Goal: Task Accomplishment & Management: Manage account settings

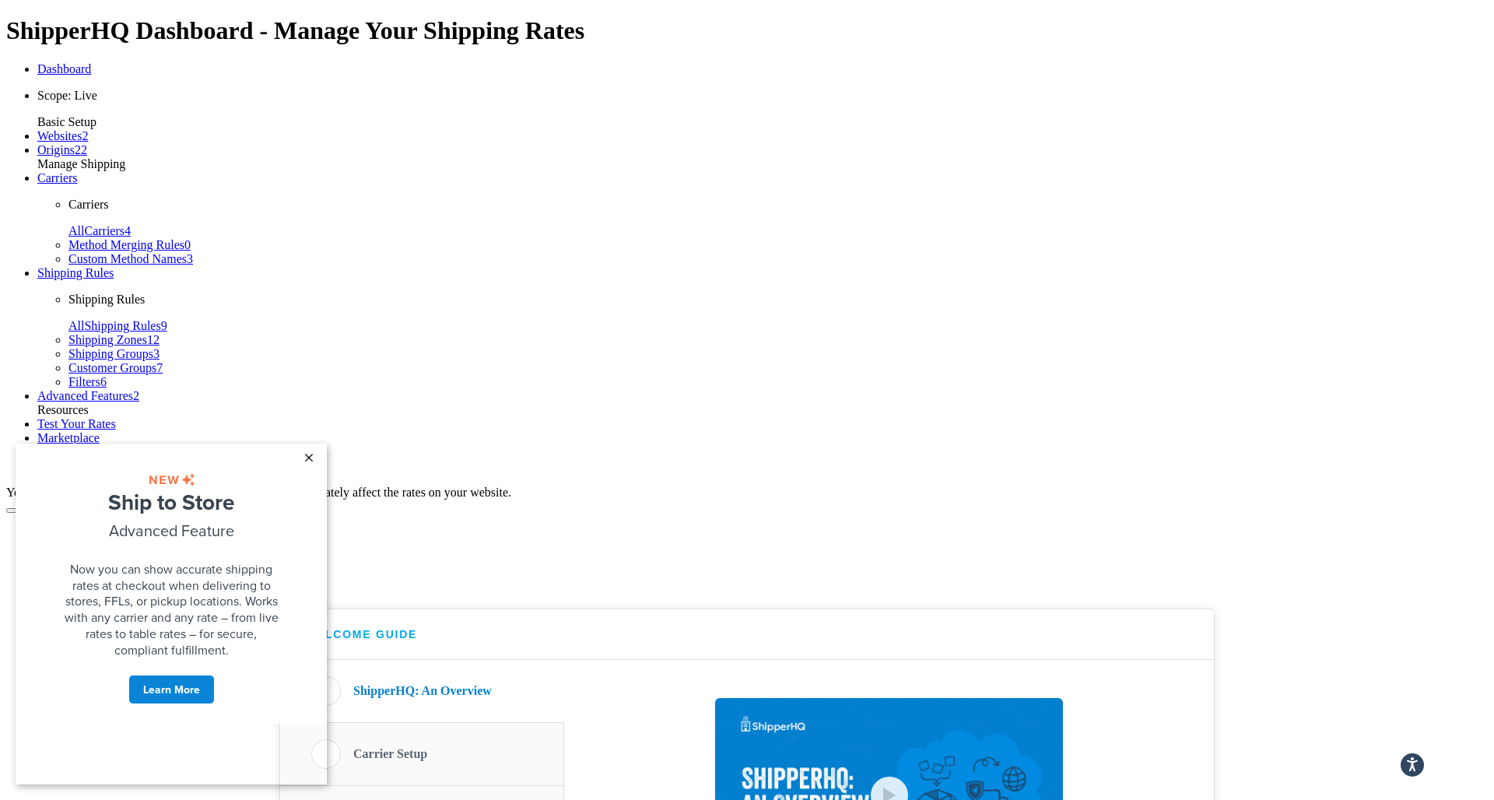
click at [310, 457] on link "×" at bounding box center [308, 457] width 27 height 28
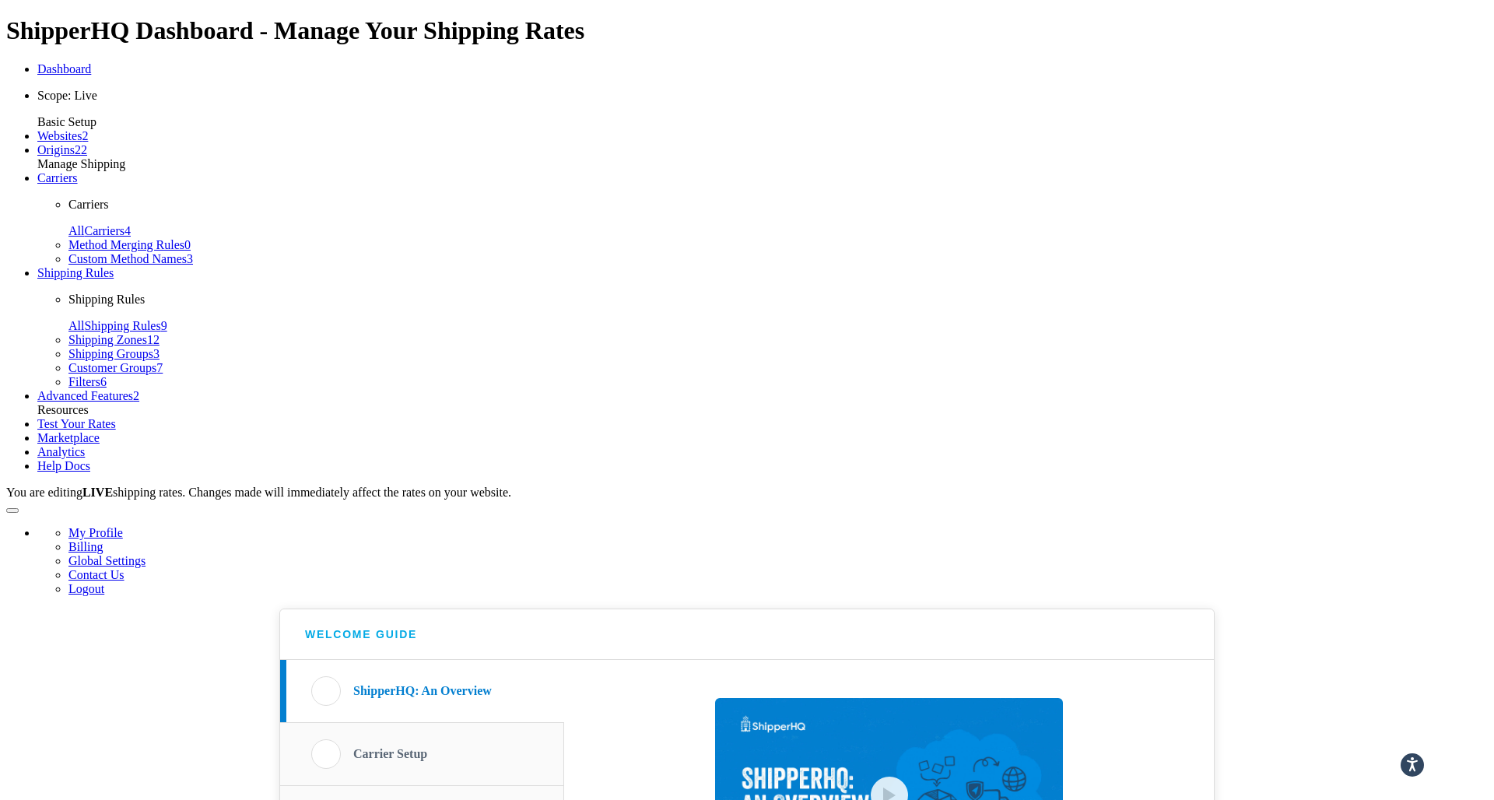
click at [65, 142] on span "Websites" at bounding box center [59, 135] width 44 height 13
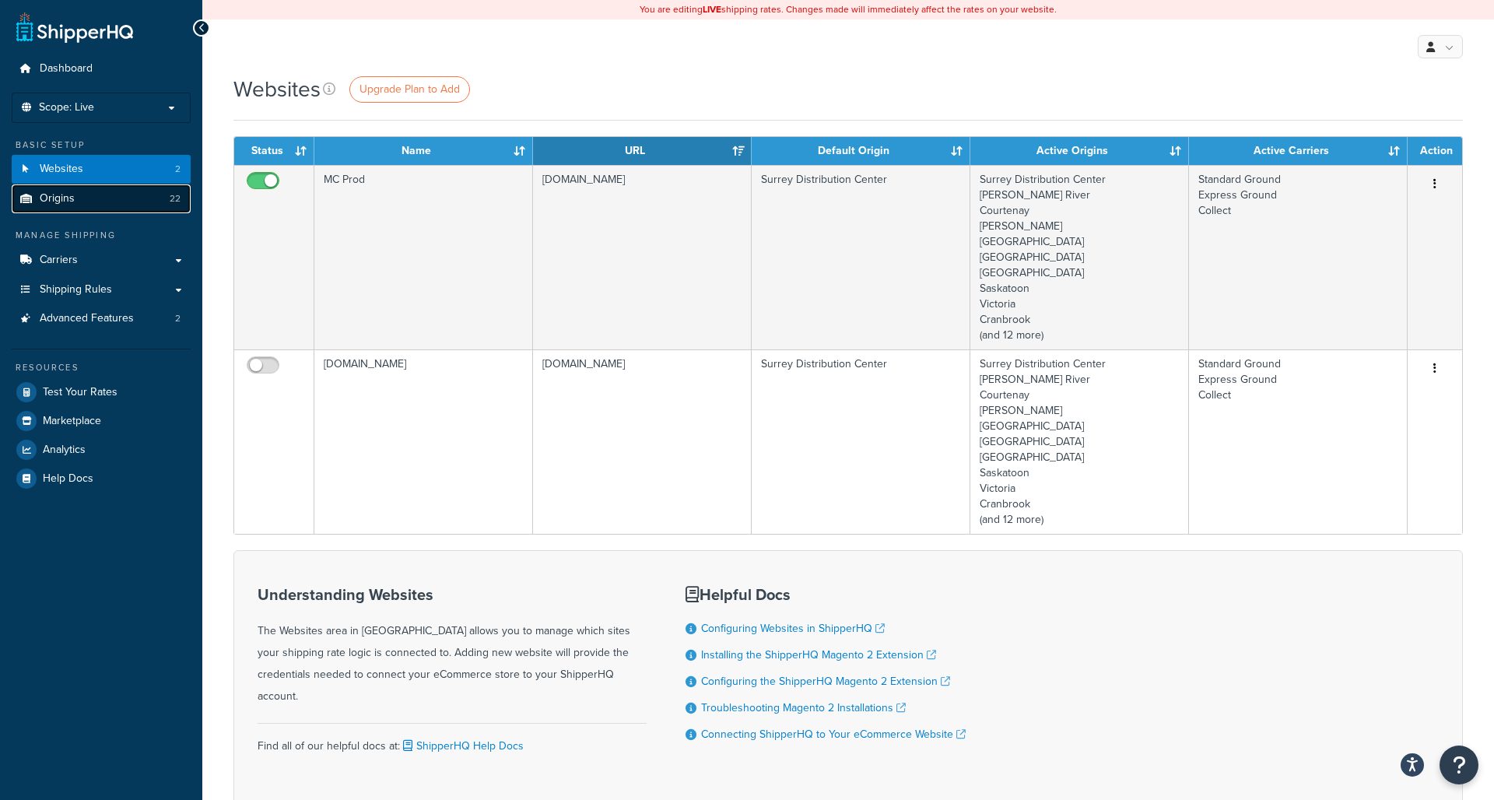
click at [115, 194] on link "Origins 22" at bounding box center [101, 198] width 179 height 29
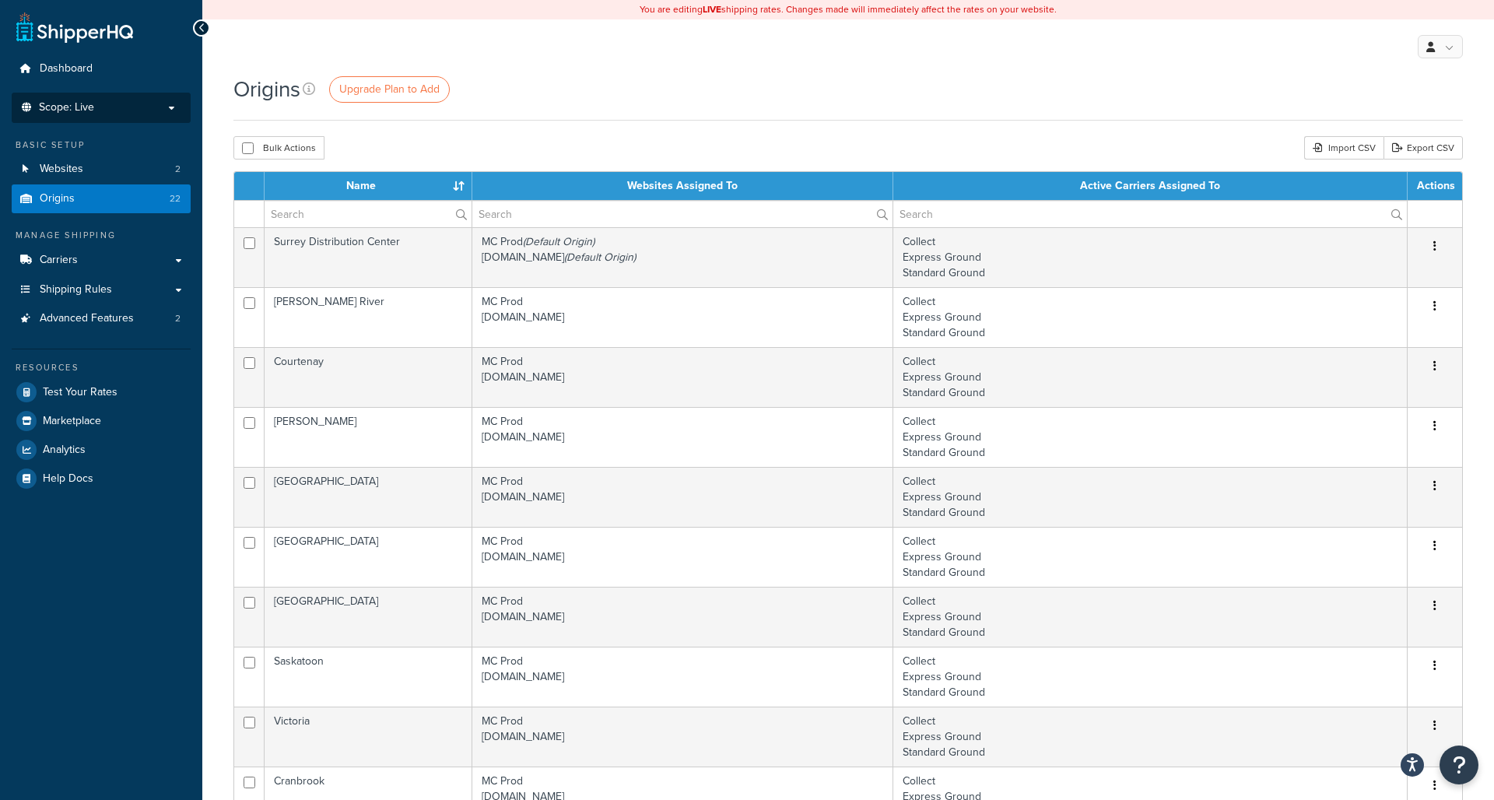
click at [162, 107] on p "Scope: Live" at bounding box center [101, 107] width 165 height 13
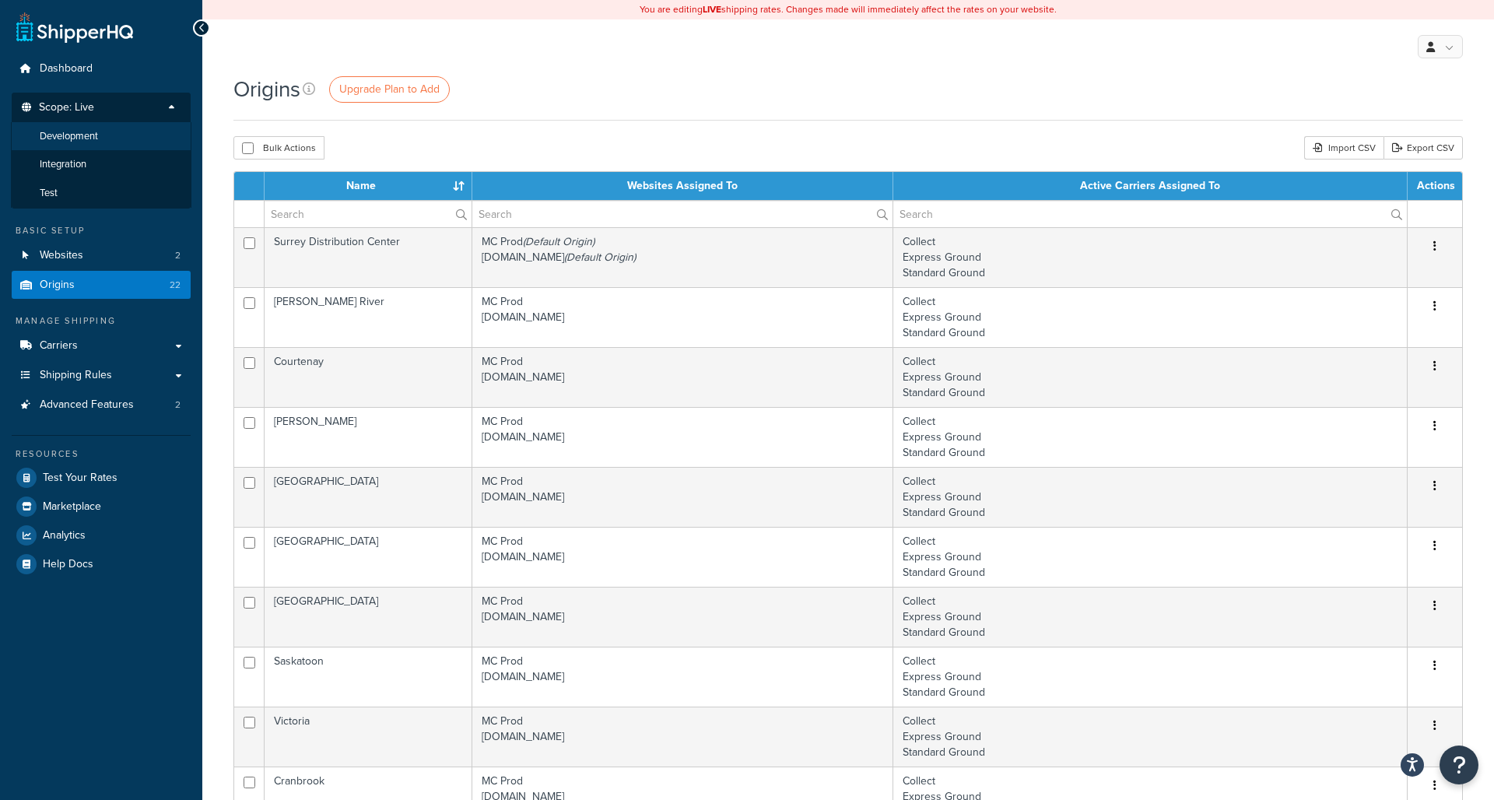
click at [112, 140] on li "Development" at bounding box center [101, 136] width 180 height 29
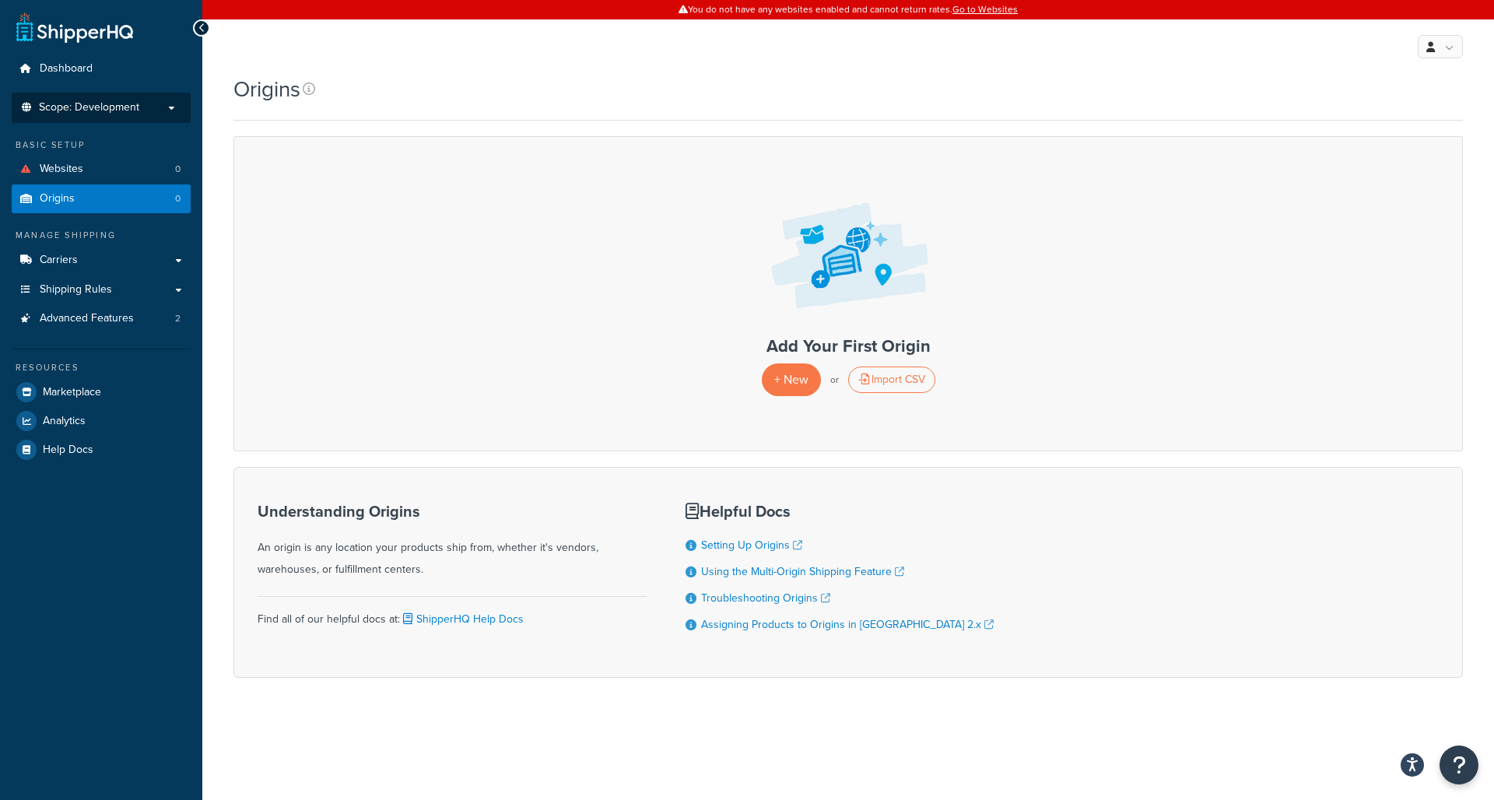
click at [119, 116] on li "Scope: Development Live Integration Test" at bounding box center [101, 108] width 179 height 30
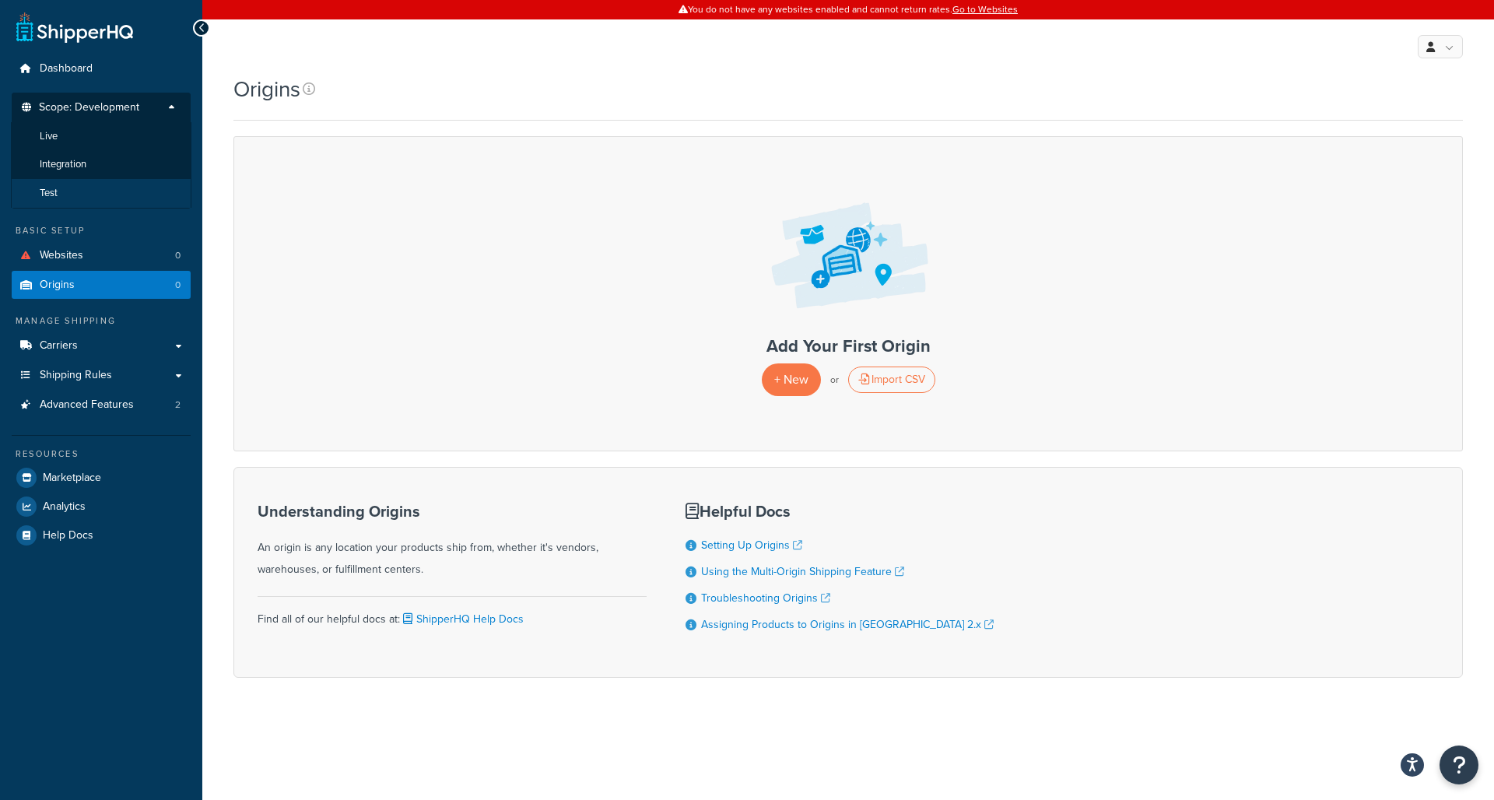
click at [107, 185] on li "Test" at bounding box center [101, 193] width 180 height 29
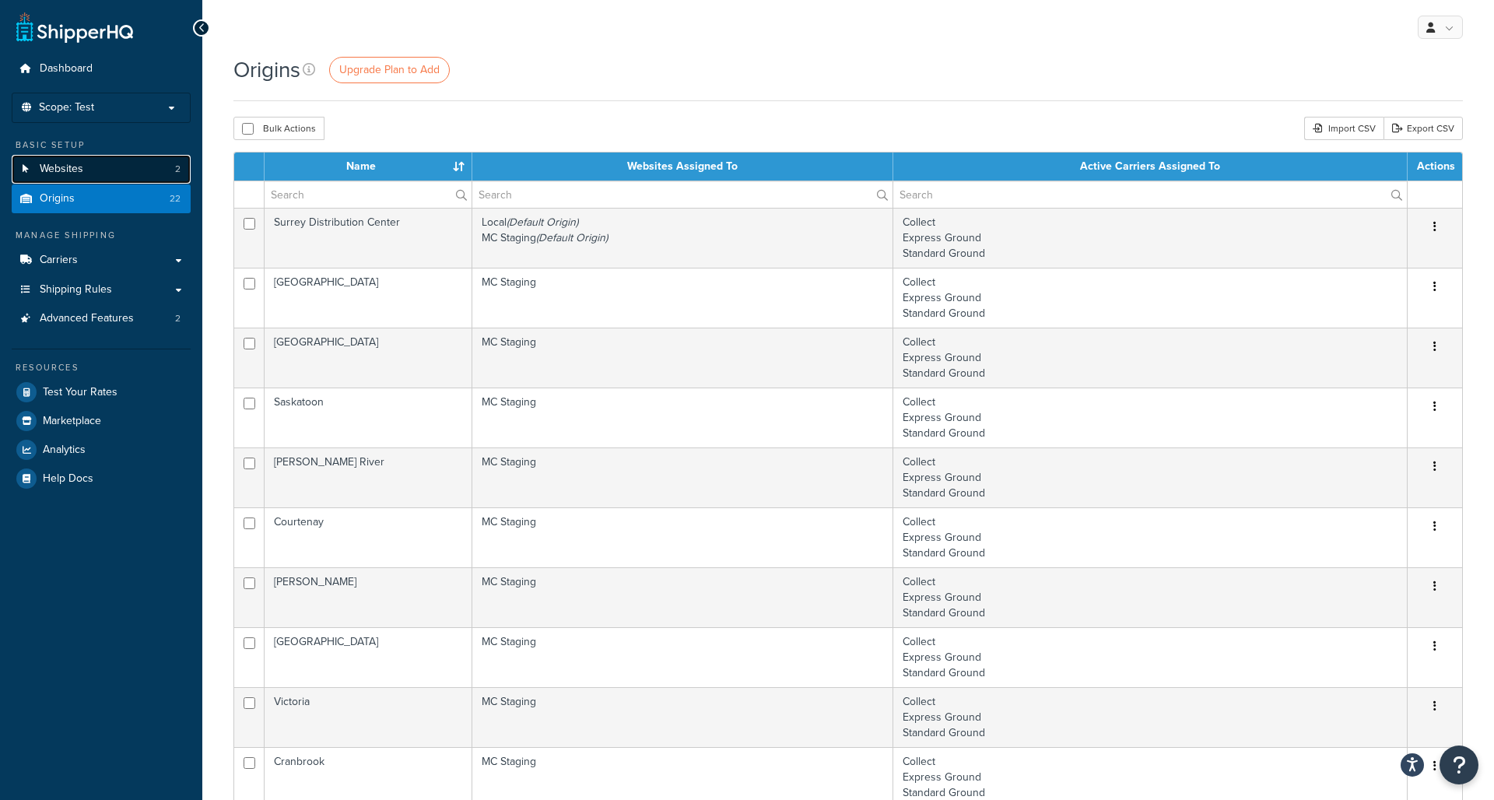
click at [99, 175] on link "Websites 2" at bounding box center [101, 169] width 179 height 29
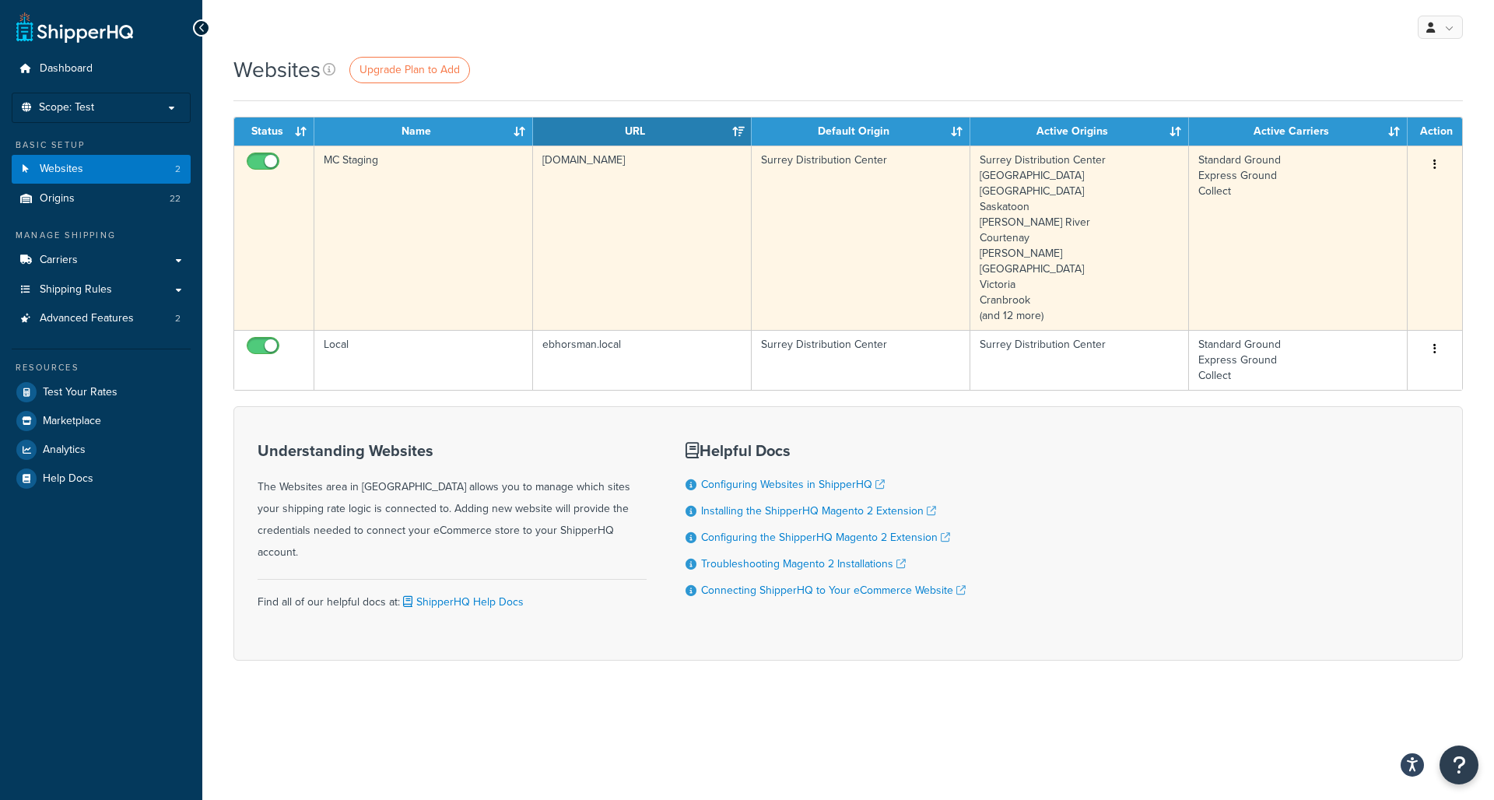
click at [1438, 163] on button "button" at bounding box center [1435, 164] width 22 height 25
click at [1399, 192] on link "Edit" at bounding box center [1371, 196] width 123 height 32
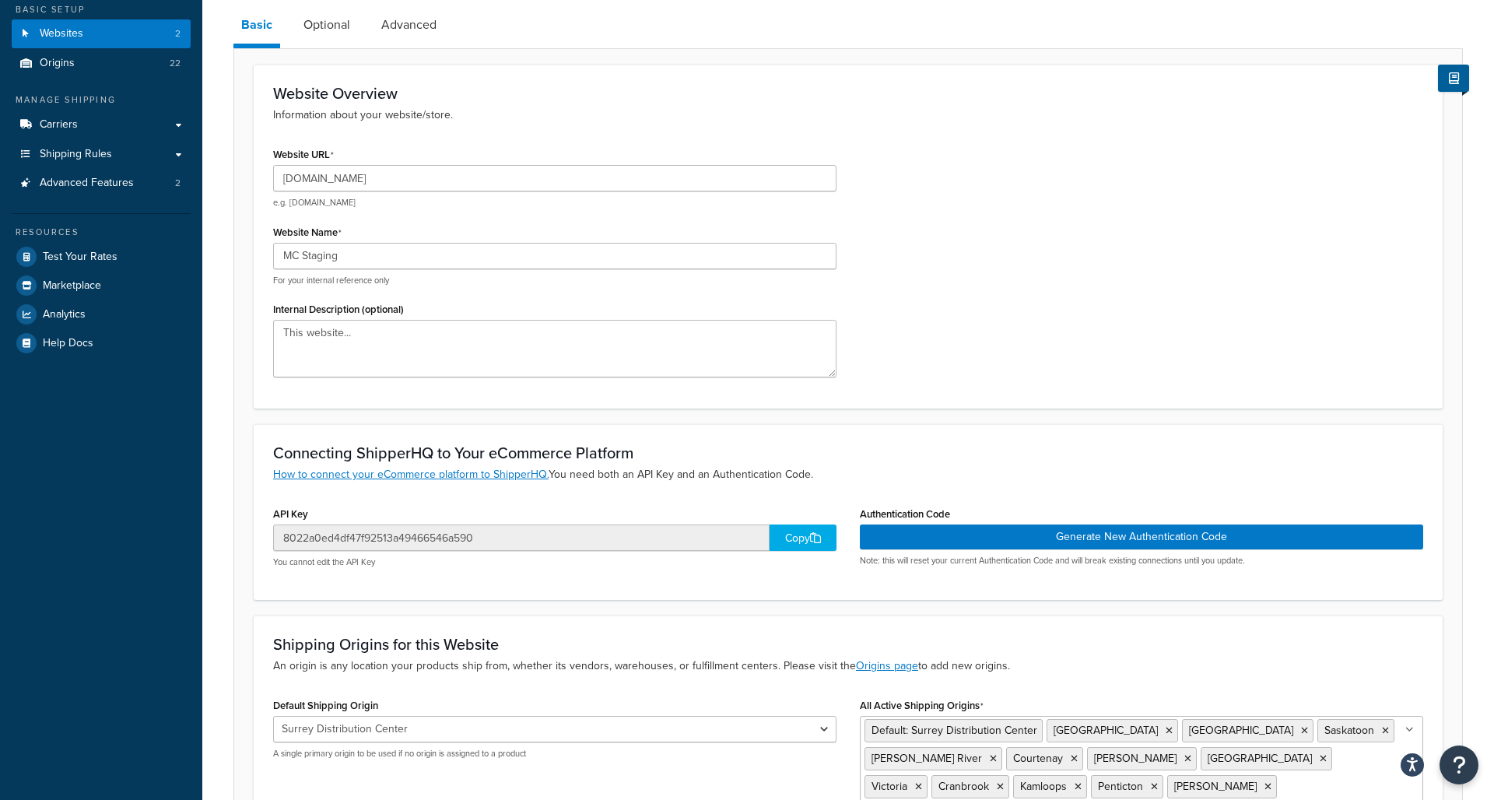
scroll to position [170, 0]
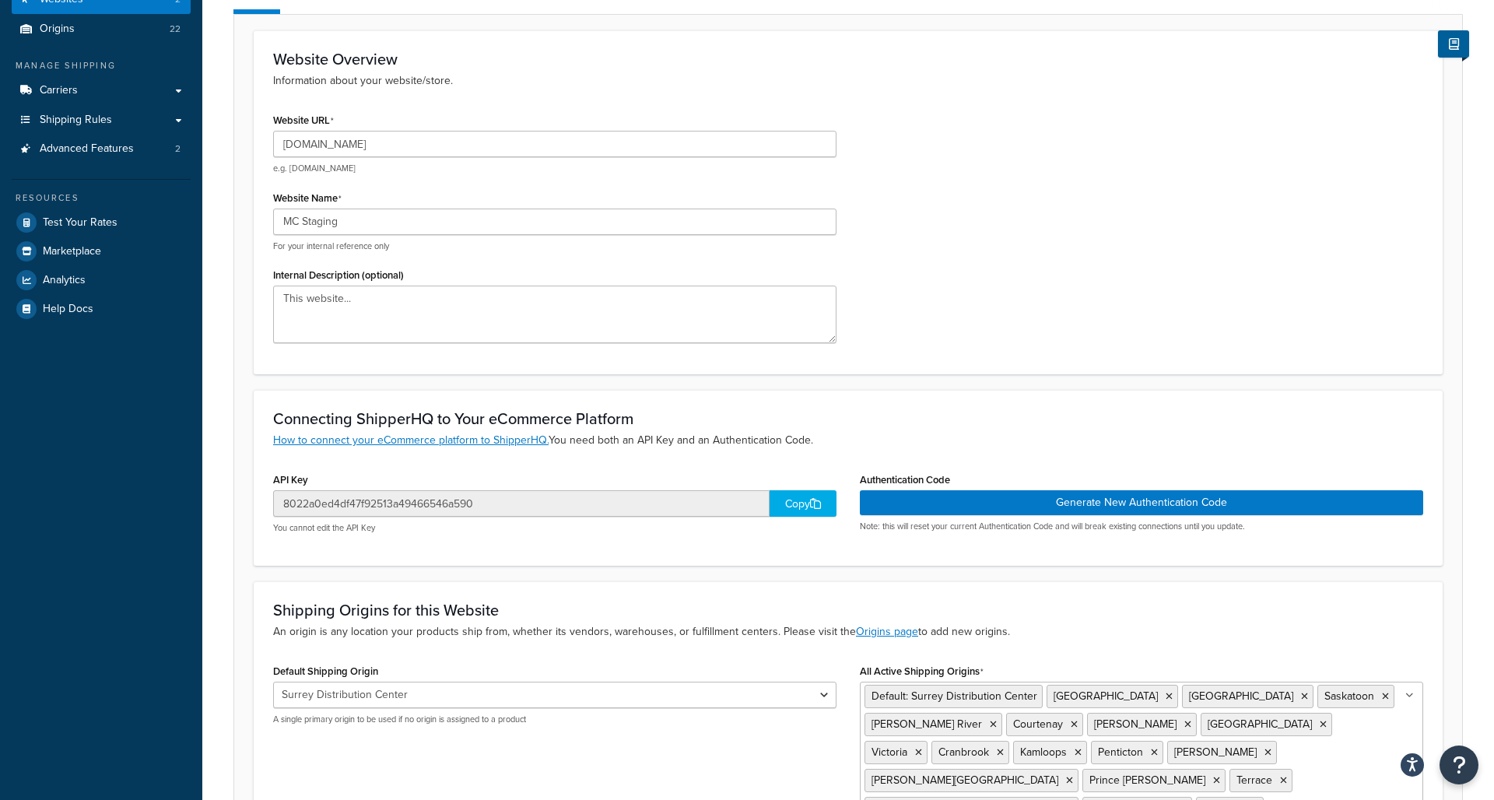
click at [808, 504] on div "Copy" at bounding box center [802, 503] width 67 height 26
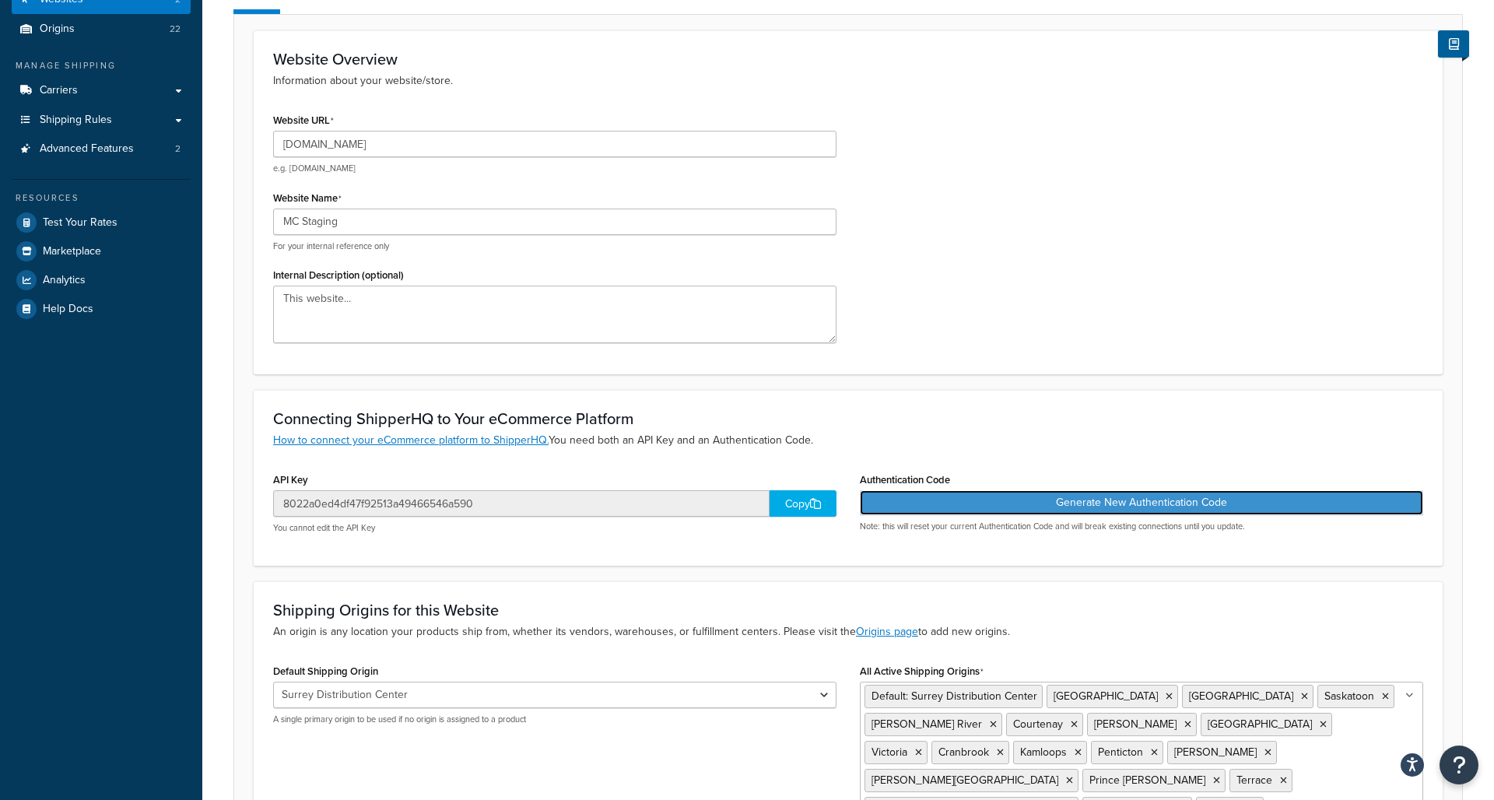
click at [1003, 507] on button "Generate New Authentication Code" at bounding box center [1141, 502] width 563 height 25
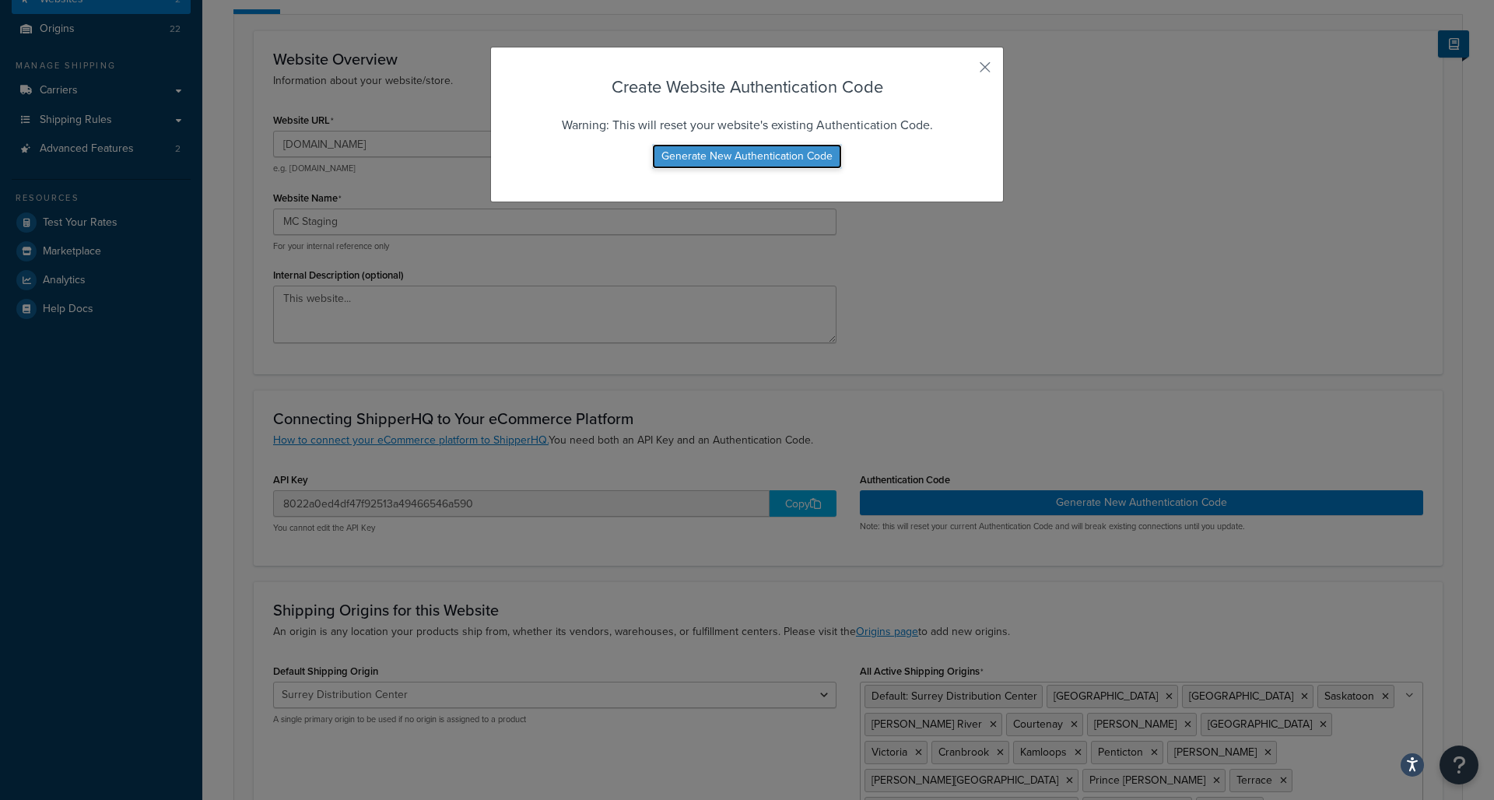
click at [753, 159] on button "Generate New Authentication Code" at bounding box center [747, 156] width 190 height 25
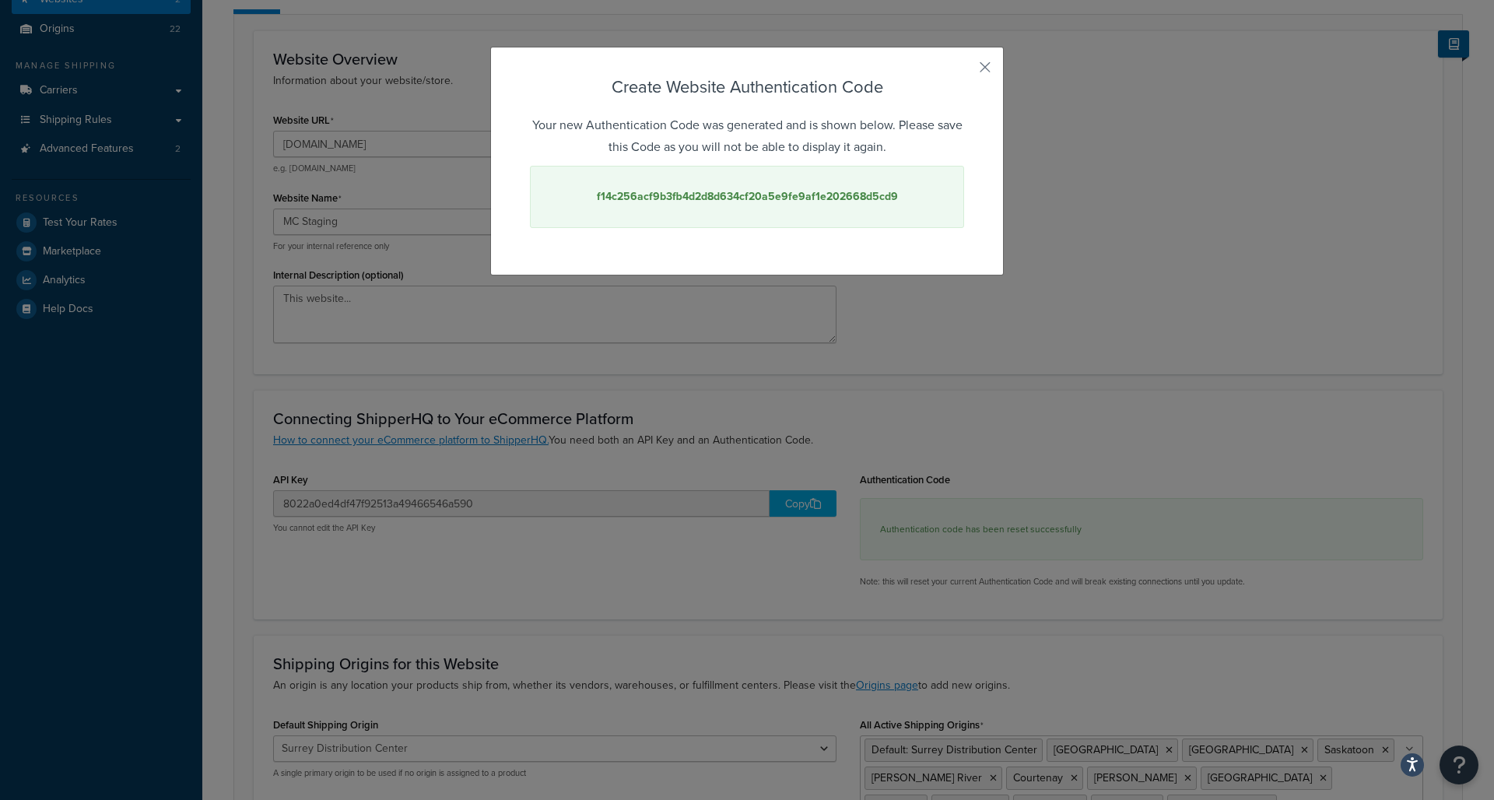
click at [770, 196] on strong "f14c256acf9b3fb4d2d8d634cf20a5e9fe9af1e202668d5cd9" at bounding box center [747, 196] width 301 height 16
copy strong "f14c256acf9b3fb4d2d8d634cf20a5e9fe9af1e202668d5cd9"
click at [964, 71] on button "button" at bounding box center [962, 73] width 4 height 4
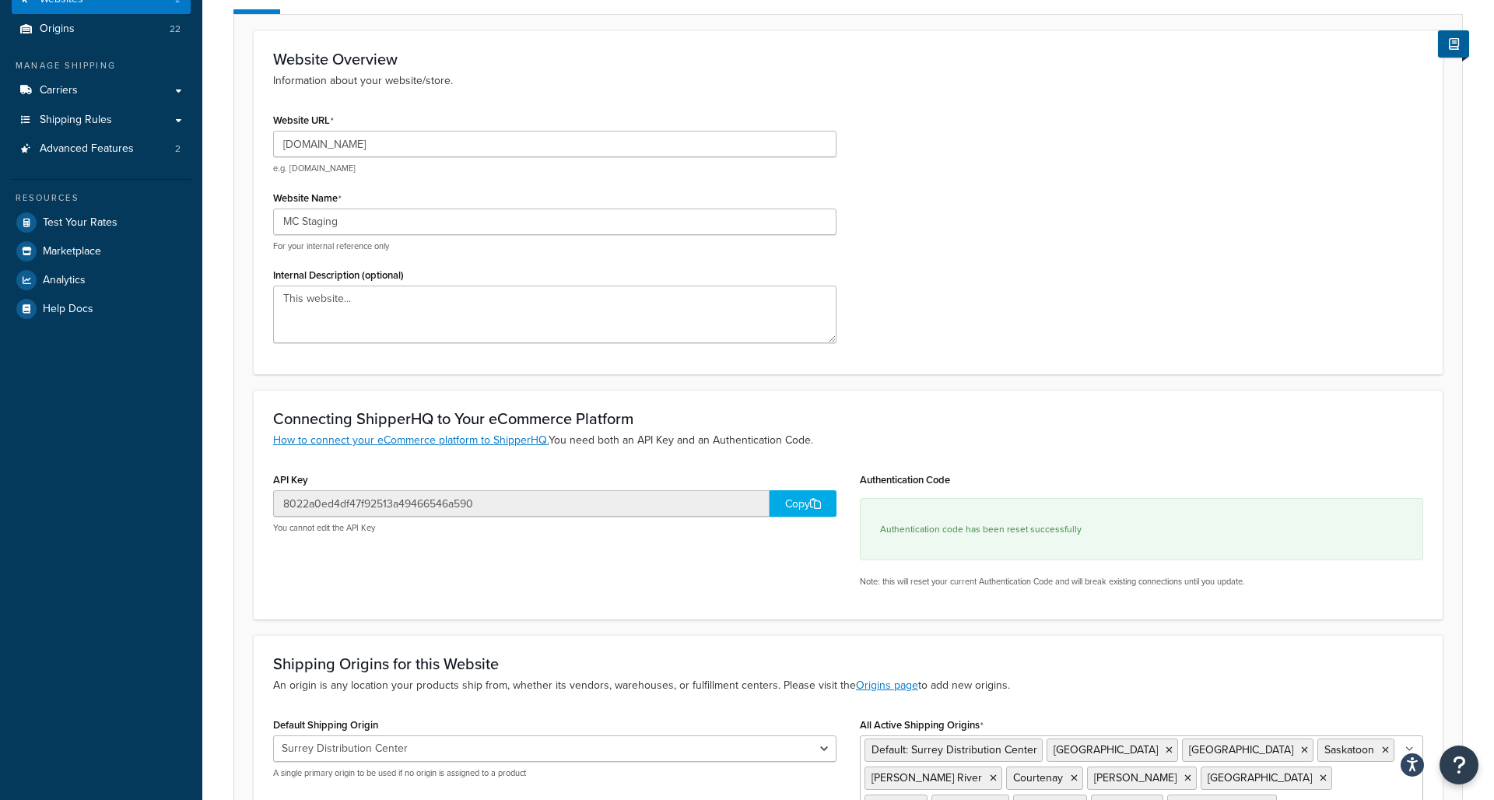
click at [804, 502] on div "Copy" at bounding box center [802, 503] width 67 height 26
